Goal: Task Accomplishment & Management: Use online tool/utility

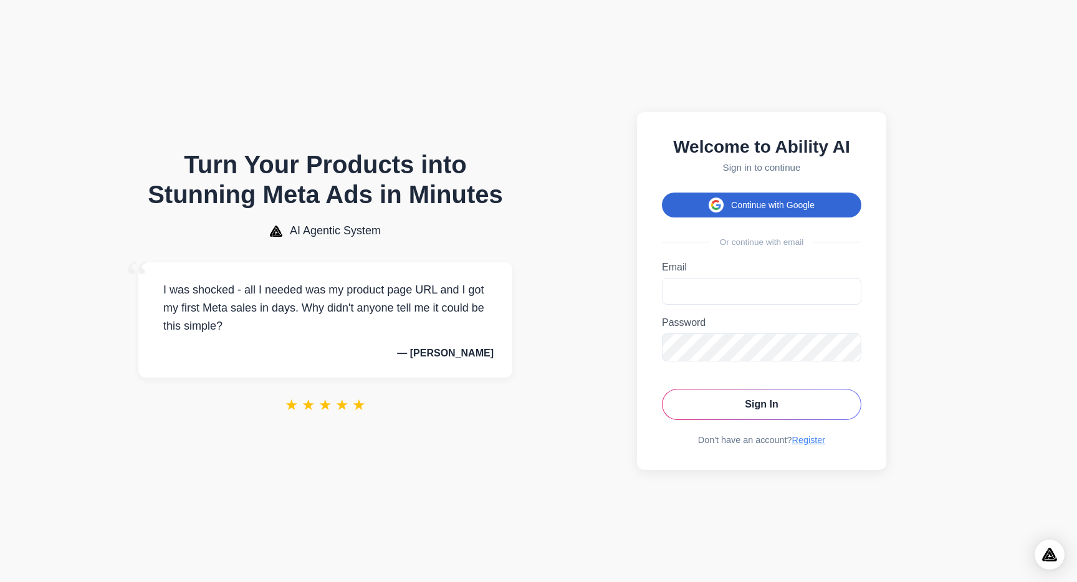
click at [703, 212] on button "Continue with Google" at bounding box center [761, 205] width 199 height 25
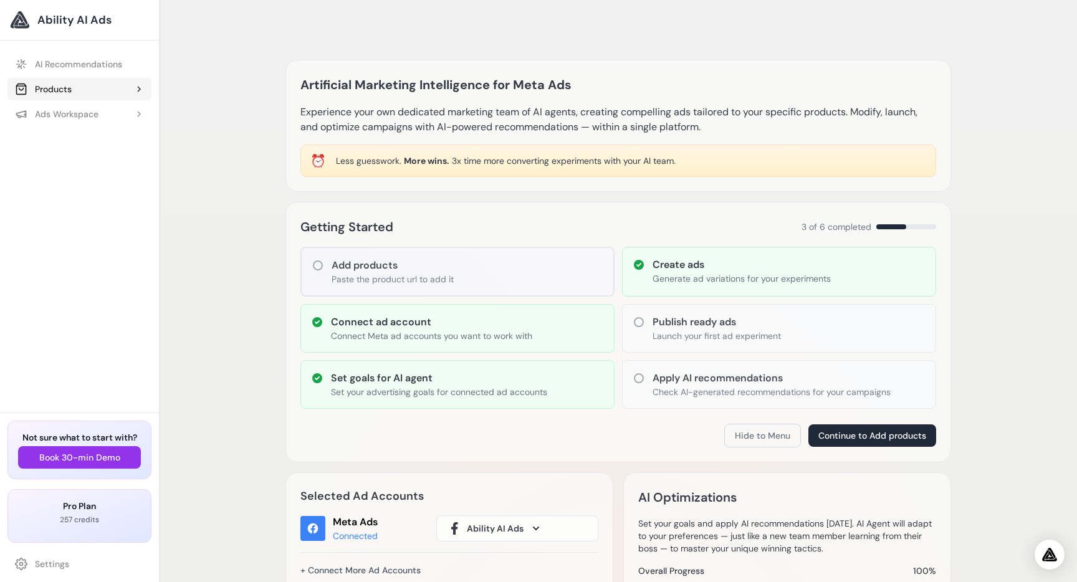
click at [89, 88] on button "Products" at bounding box center [79, 89] width 144 height 22
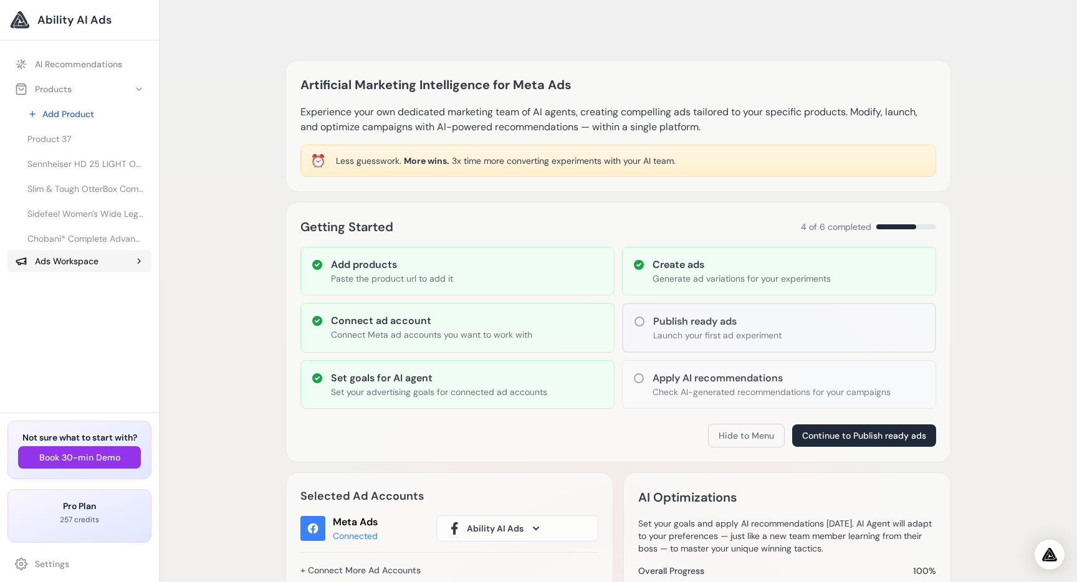
click at [76, 263] on div "Ads Workspace" at bounding box center [57, 261] width 84 height 12
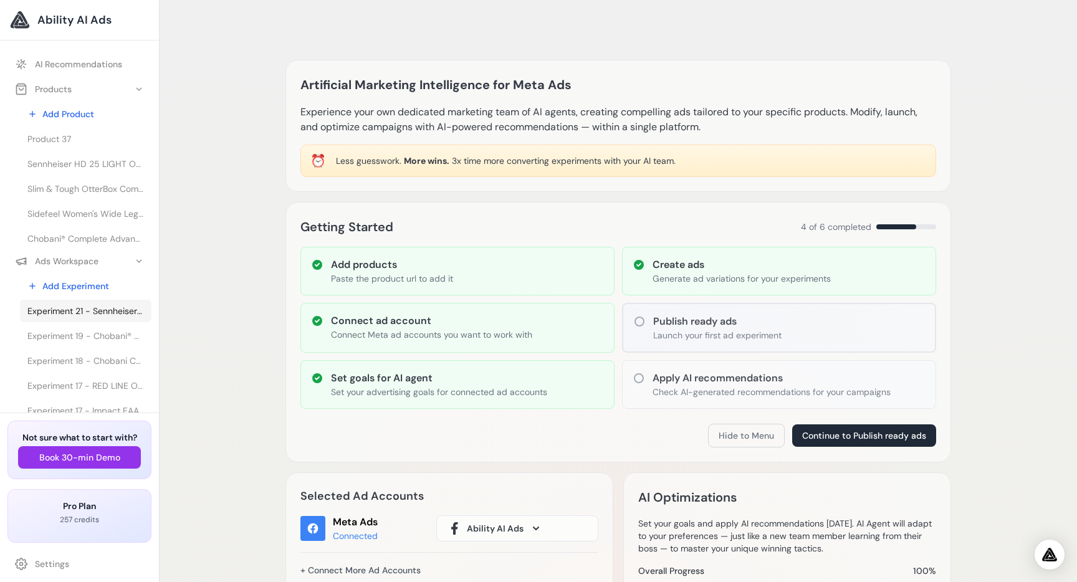
click at [93, 309] on span "Experiment 21 - Sennheiser HD 25 LIGHT On-Ear Fones de ouvido para DJ" at bounding box center [85, 311] width 117 height 12
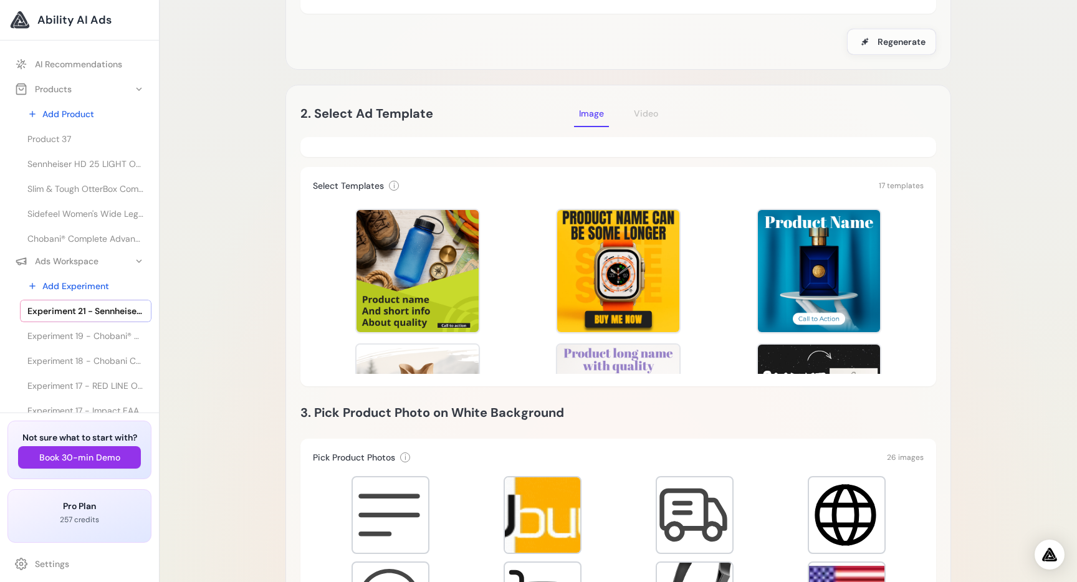
scroll to position [209, 0]
